Goal: Check status: Check status

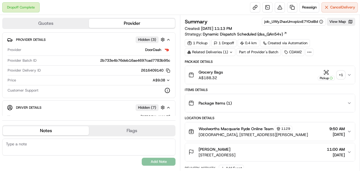
click at [342, 73] on div "+ 1" at bounding box center [341, 75] width 8 height 8
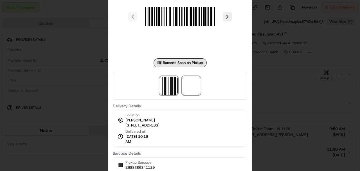
click at [193, 84] on span at bounding box center [191, 86] width 18 height 18
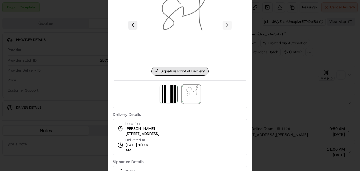
click at [103, 80] on div at bounding box center [180, 85] width 360 height 171
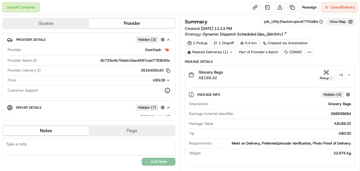
click at [342, 23] on button "View Map" at bounding box center [341, 22] width 28 height 8
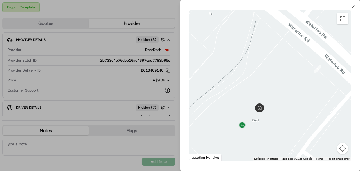
drag, startPoint x: 251, startPoint y: 146, endPoint x: 247, endPoint y: 87, distance: 59.8
click at [247, 87] on div at bounding box center [270, 85] width 162 height 151
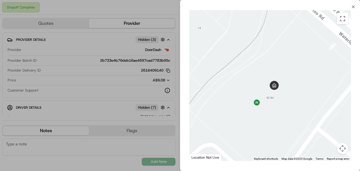
drag, startPoint x: 264, startPoint y: 99, endPoint x: 271, endPoint y: 92, distance: 9.0
click at [271, 92] on div at bounding box center [270, 85] width 162 height 151
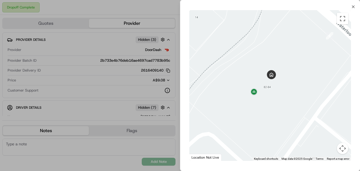
drag, startPoint x: 273, startPoint y: 97, endPoint x: 268, endPoint y: 87, distance: 10.8
click at [268, 87] on div at bounding box center [270, 85] width 162 height 151
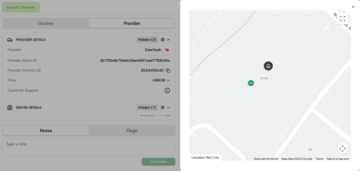
click at [175, 73] on div at bounding box center [180, 85] width 360 height 171
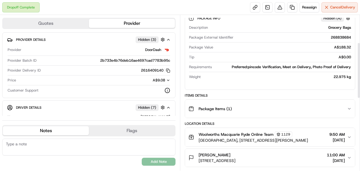
scroll to position [113, 0]
